Goal: Transaction & Acquisition: Download file/media

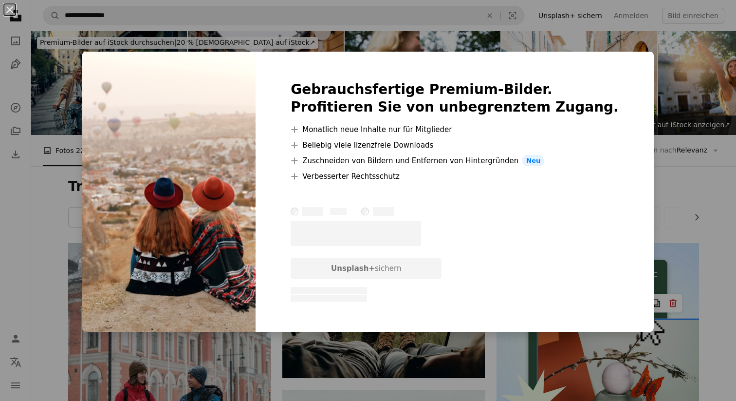
scroll to position [814, 0]
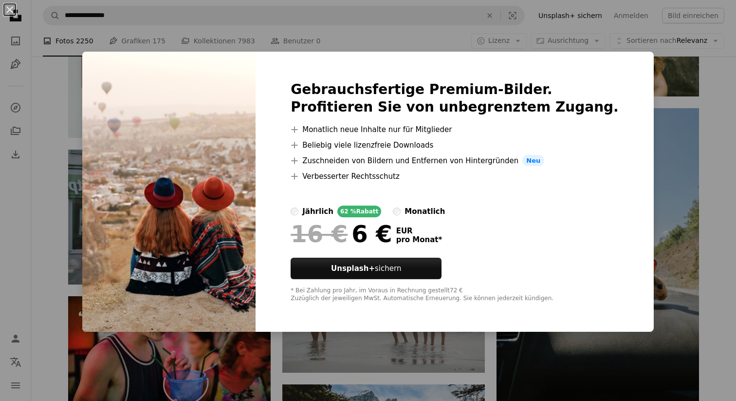
click at [645, 95] on div "An X shape Gebrauchsfertige Premium-Bilder. Profitieren Sie von unbegrenztem Zu…" at bounding box center [368, 200] width 736 height 401
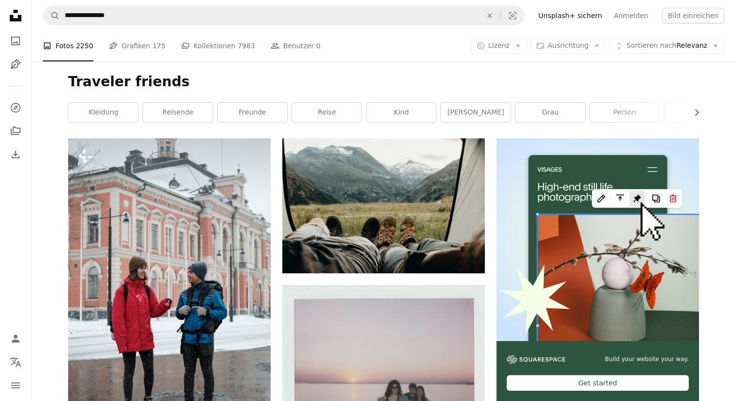
scroll to position [0, 0]
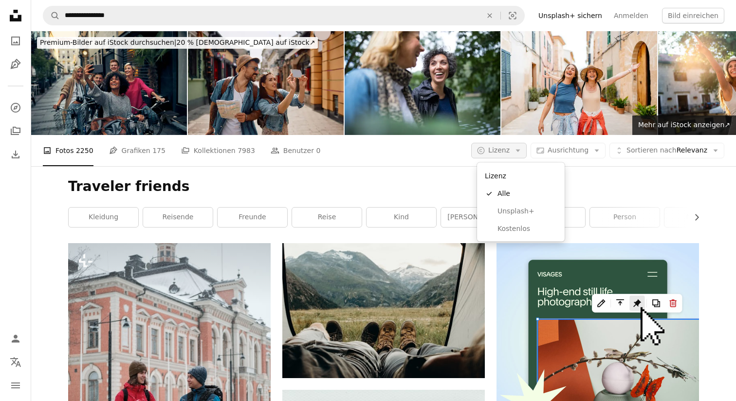
click at [507, 146] on span "Lizenz" at bounding box center [499, 151] width 21 height 10
click at [503, 228] on span "Kostenlos" at bounding box center [527, 229] width 59 height 10
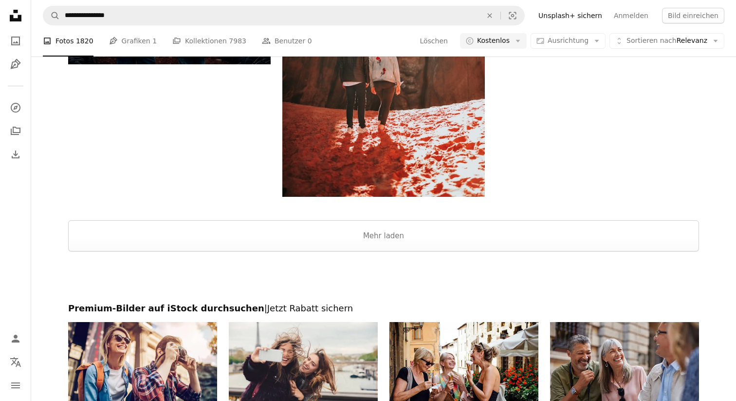
scroll to position [1603, 0]
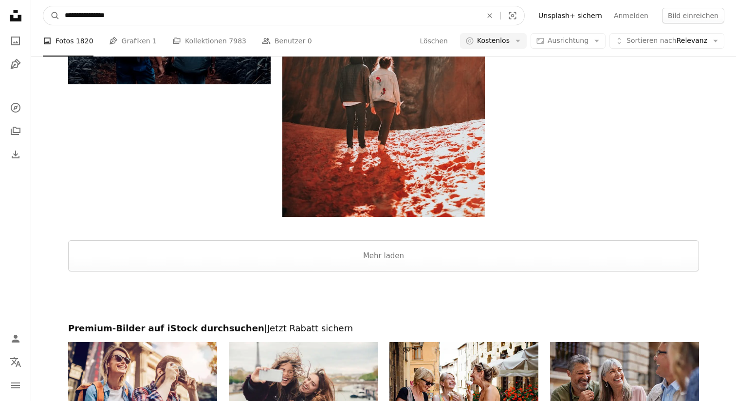
click at [133, 15] on input "**********" at bounding box center [269, 15] width 419 height 19
type input "**********"
click button "A magnifying glass" at bounding box center [51, 15] width 17 height 19
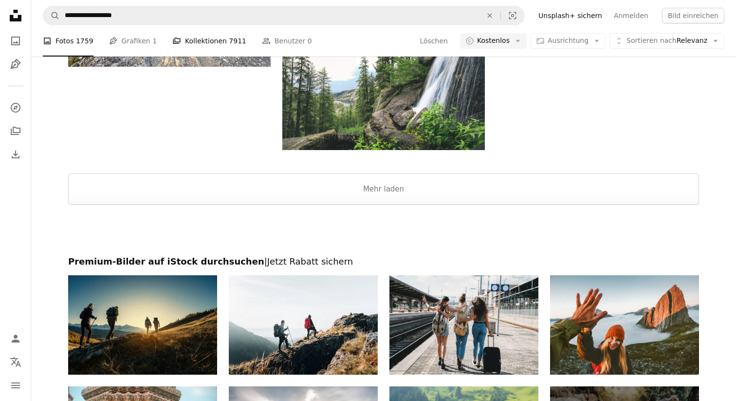
scroll to position [1709, 0]
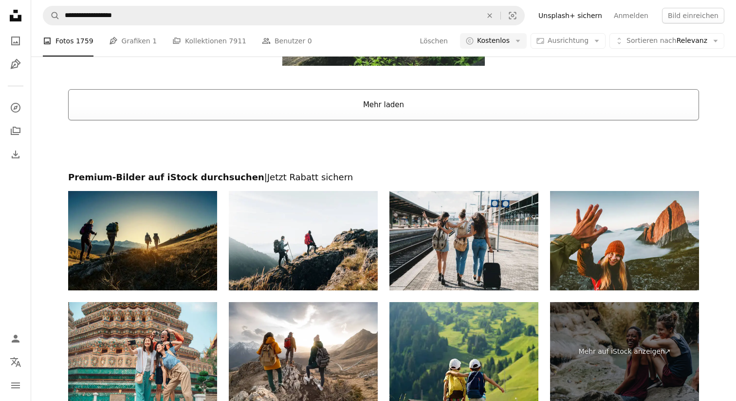
click at [274, 91] on button "Mehr laden" at bounding box center [383, 104] width 631 height 31
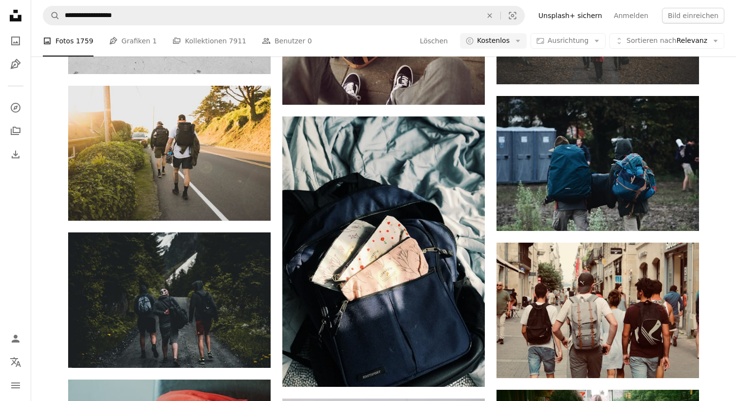
scroll to position [4899, 0]
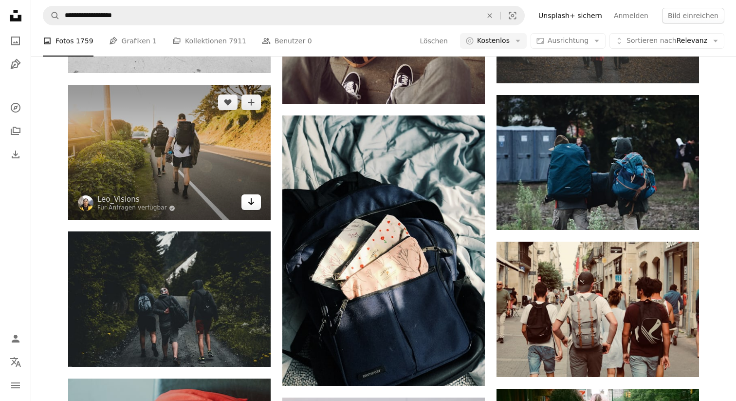
click at [250, 206] on icon "Arrow pointing down" at bounding box center [251, 202] width 8 height 12
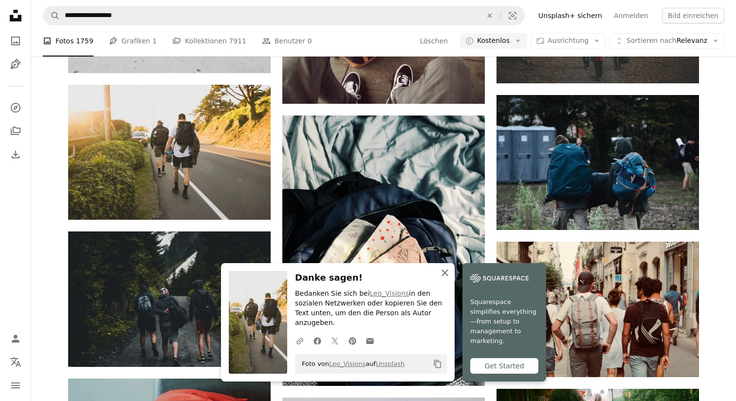
click at [448, 279] on icon "An X shape" at bounding box center [445, 273] width 12 height 12
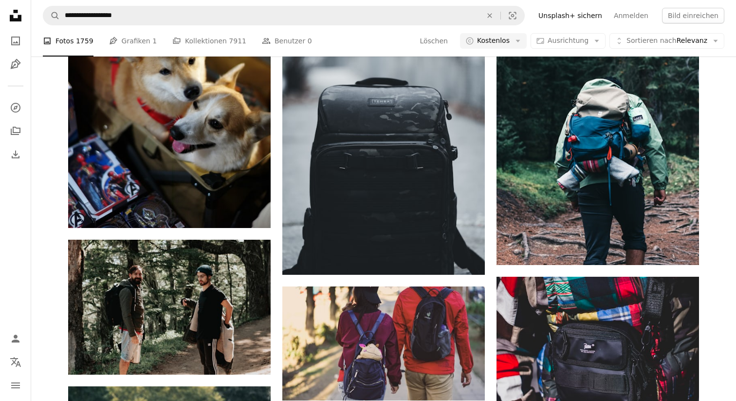
scroll to position [5636, 0]
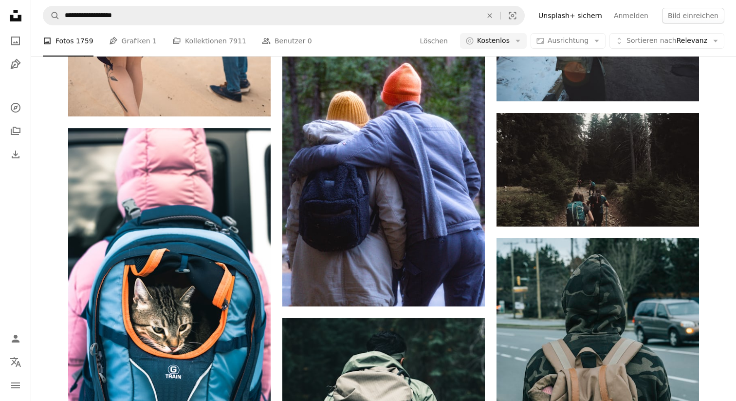
scroll to position [7755, 0]
